Goal: Transaction & Acquisition: Purchase product/service

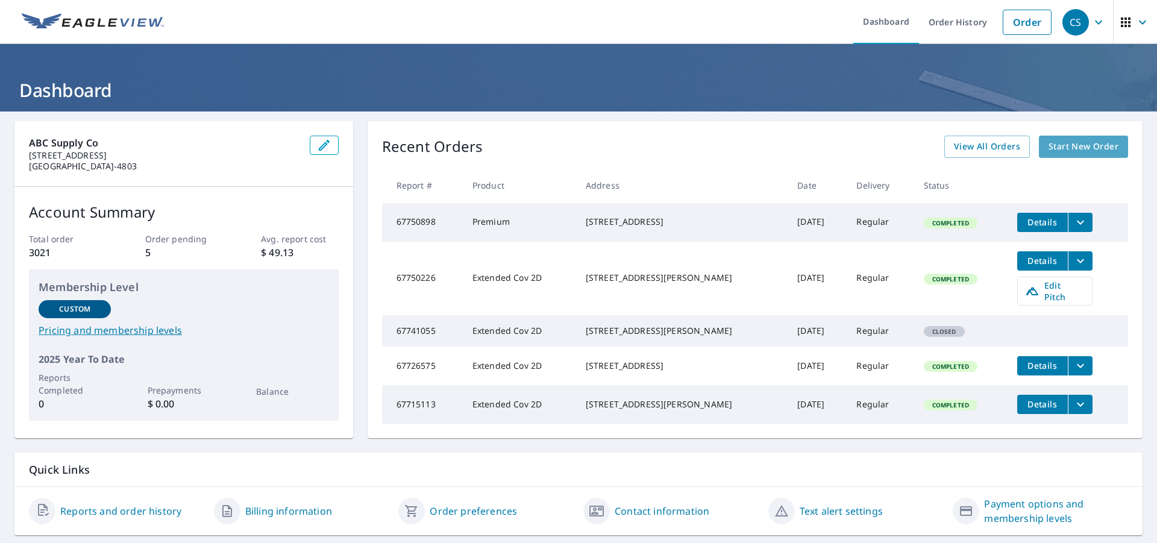
click at [1082, 146] on span "Start New Order" at bounding box center [1084, 146] width 70 height 15
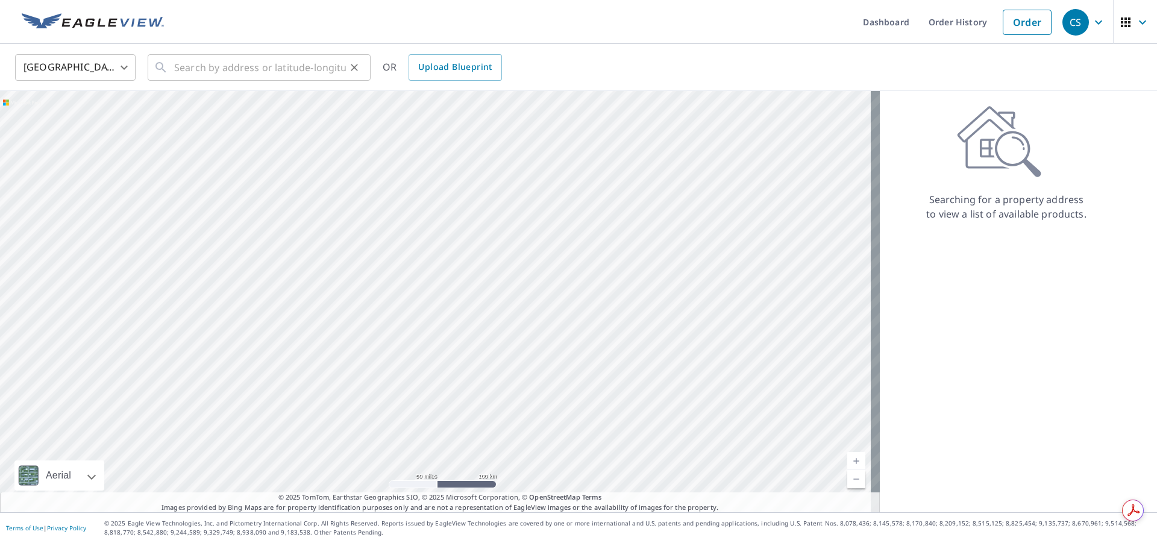
click at [170, 67] on div "​" at bounding box center [259, 67] width 223 height 27
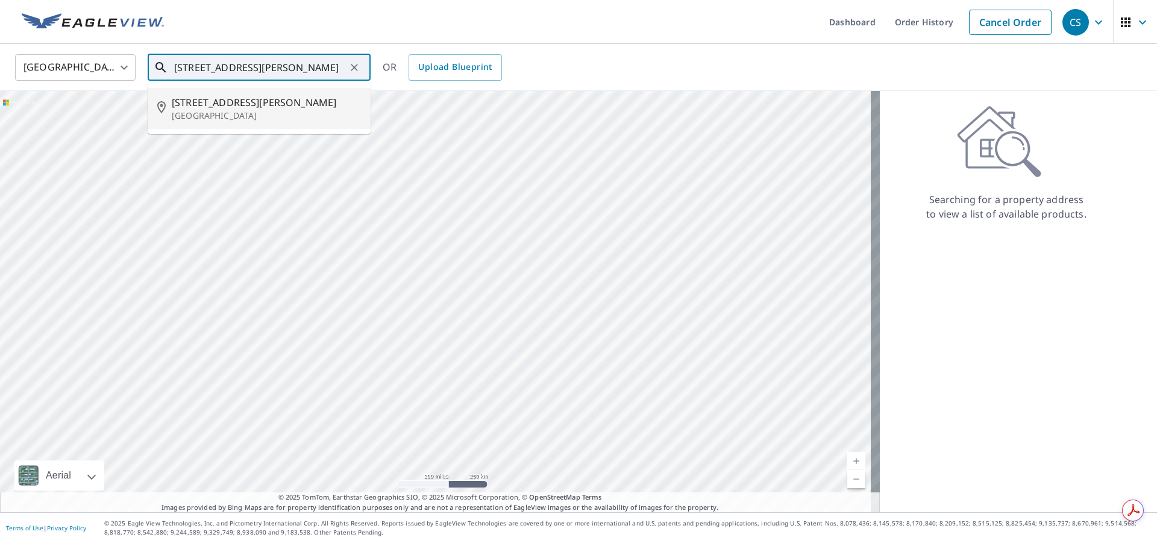
click at [192, 108] on span "[STREET_ADDRESS][PERSON_NAME]" at bounding box center [266, 102] width 189 height 14
type input "[STREET_ADDRESS][PERSON_NAME]"
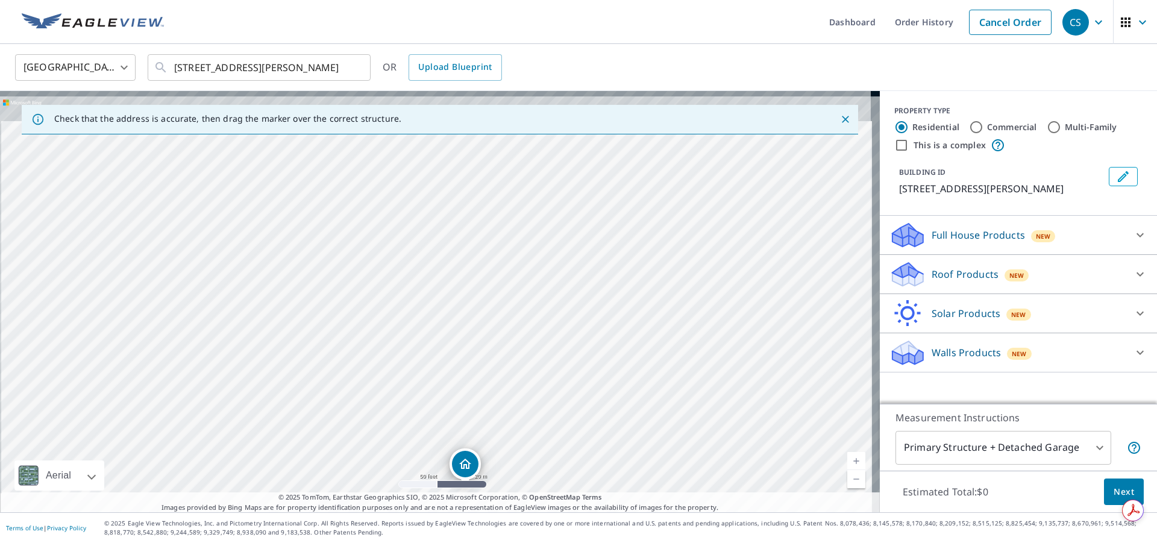
drag, startPoint x: 392, startPoint y: 324, endPoint x: 398, endPoint y: 397, distance: 73.1
click at [398, 397] on div "[STREET_ADDRESS][PERSON_NAME]" at bounding box center [440, 301] width 880 height 421
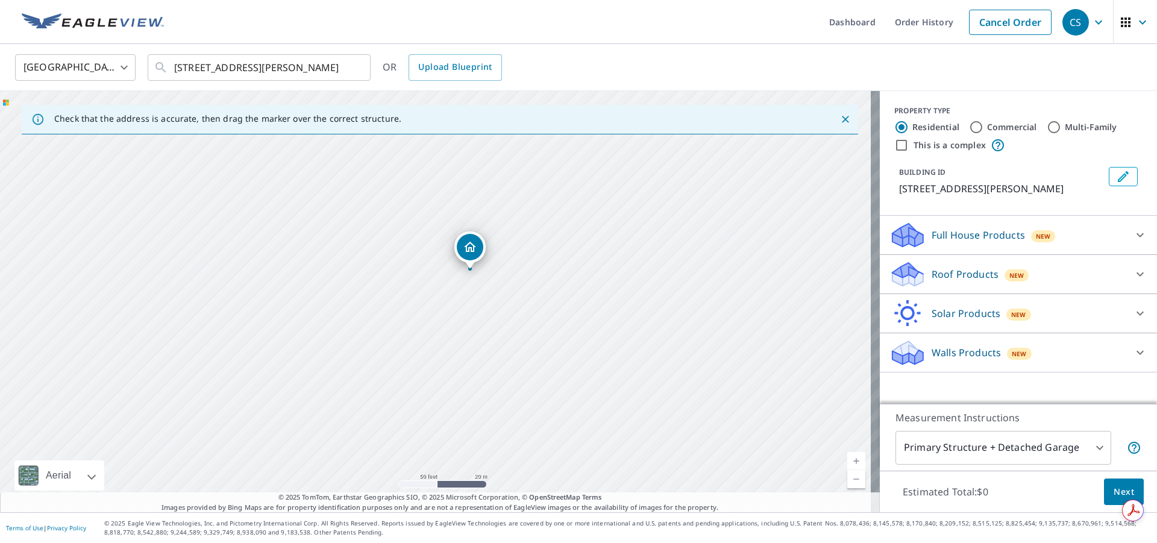
drag, startPoint x: 422, startPoint y: 181, endPoint x: 424, endPoint y: 174, distance: 7.5
click at [424, 174] on div "[STREET_ADDRESS][PERSON_NAME]" at bounding box center [440, 301] width 880 height 421
click at [1137, 274] on icon at bounding box center [1140, 274] width 7 height 4
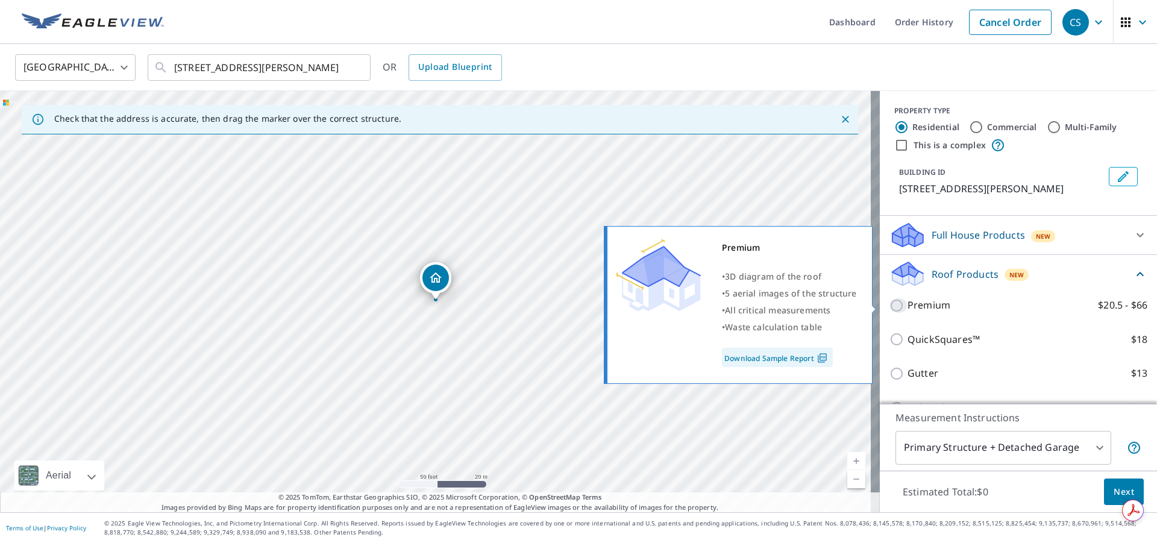
click at [889, 306] on input "Premium $20.5 - $66" at bounding box center [898, 305] width 18 height 14
checkbox input "true"
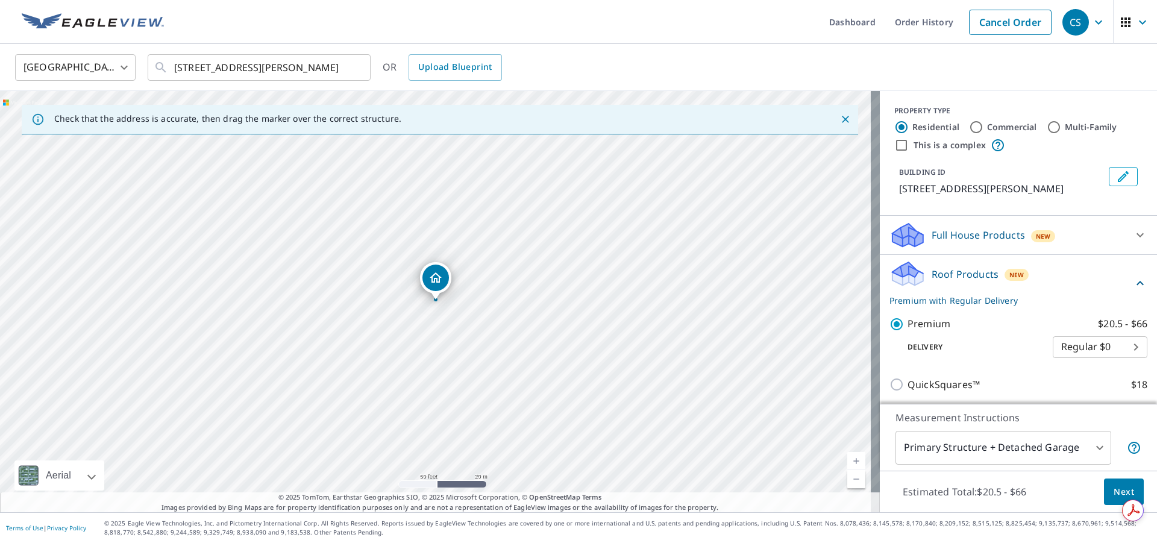
click at [1114, 491] on span "Next" at bounding box center [1124, 491] width 20 height 15
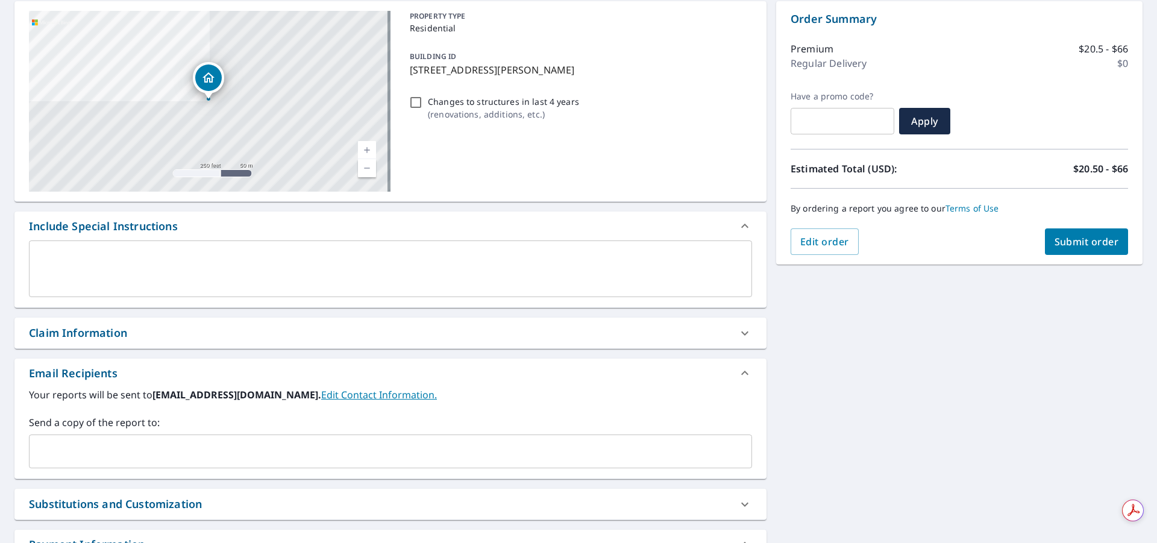
scroll to position [121, 0]
click at [33, 442] on div "​" at bounding box center [390, 451] width 723 height 34
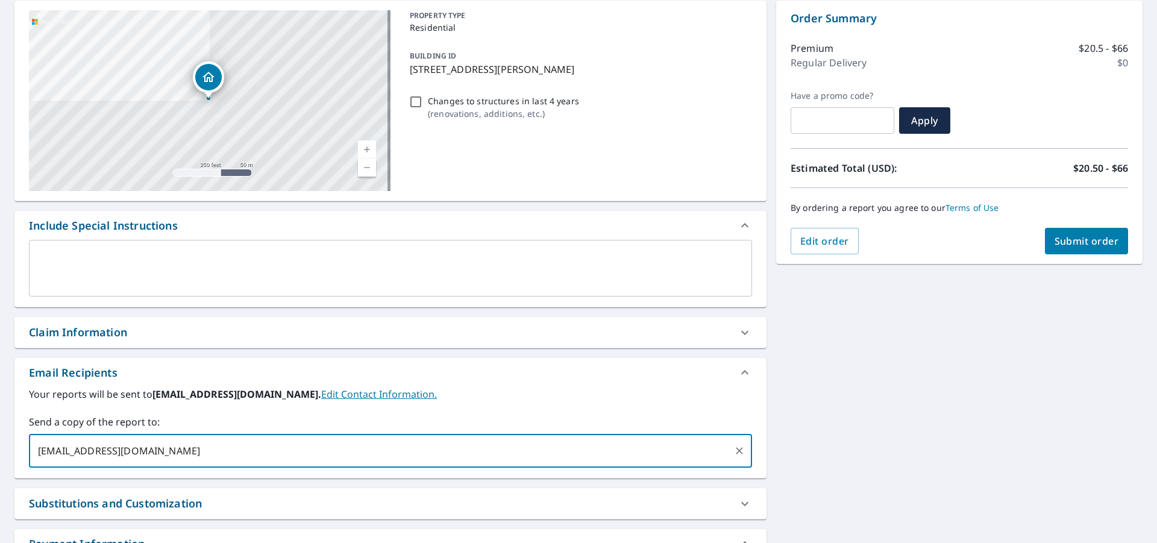
type input "[EMAIL_ADDRESS][DOMAIN_NAME]"
click at [1077, 245] on span "Submit order" at bounding box center [1087, 240] width 64 height 13
